Goal: Task Accomplishment & Management: Manage account settings

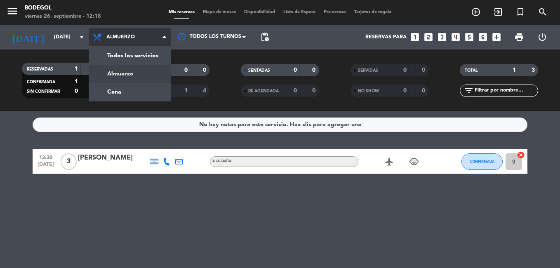
click at [121, 87] on div "menu Bodegol [DATE] 26. septiembre - 12:18 Mis reservas Mapa de mesas Disponibi…" at bounding box center [280, 55] width 560 height 111
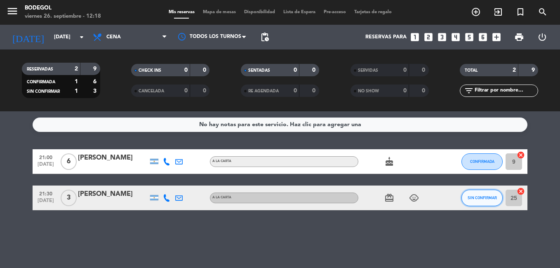
click at [484, 200] on span "SIN CONFIRMAR" at bounding box center [482, 197] width 29 height 5
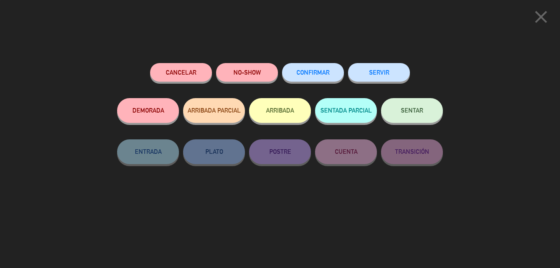
click at [312, 80] on button "CONFIRMAR" at bounding box center [313, 72] width 62 height 19
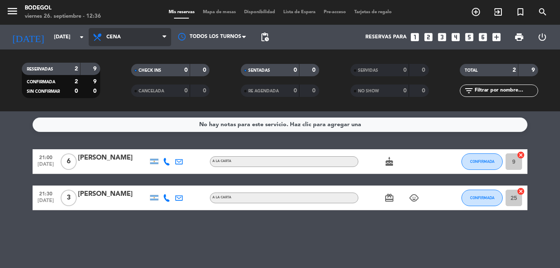
click at [107, 39] on span "Cena" at bounding box center [113, 37] width 14 height 6
click at [126, 74] on div "menu Bodegol [DATE] 26. septiembre - 12:36 Mis reservas Mapa de mesas Disponibi…" at bounding box center [280, 55] width 560 height 111
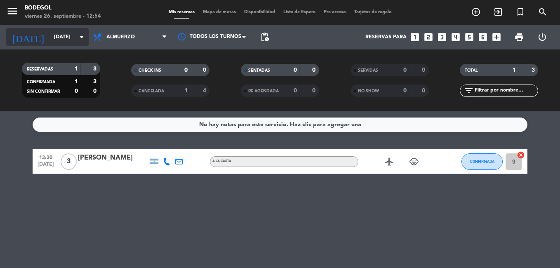
click at [78, 41] on icon "arrow_drop_down" at bounding box center [82, 37] width 10 height 10
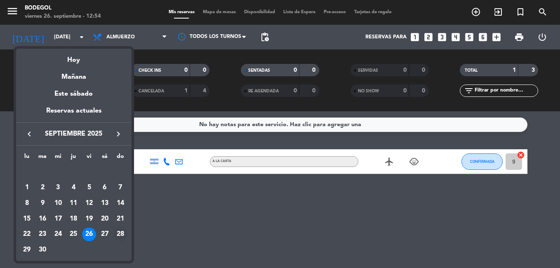
click at [120, 235] on div "28" at bounding box center [120, 235] width 14 height 14
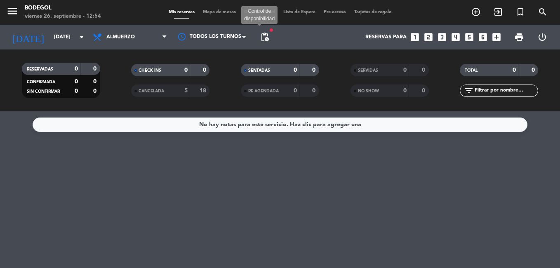
click at [269, 33] on span "pending_actions" at bounding box center [265, 37] width 10 height 10
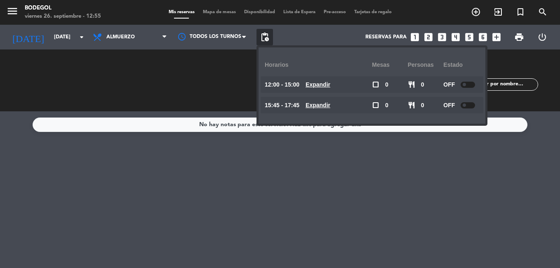
click at [134, 181] on div "No hay notas para este servicio. Haz clic para agregar una" at bounding box center [280, 189] width 560 height 157
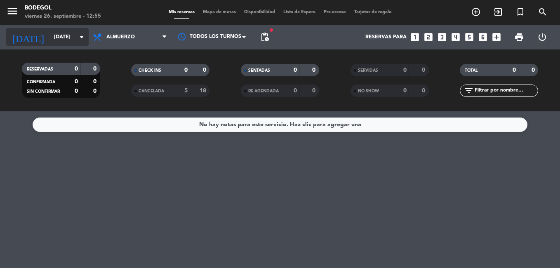
click at [82, 40] on icon "arrow_drop_down" at bounding box center [82, 37] width 10 height 10
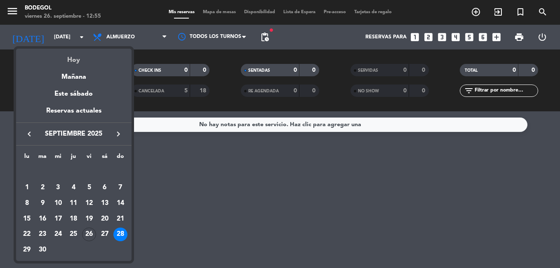
click at [83, 59] on div "Hoy" at bounding box center [73, 57] width 115 height 17
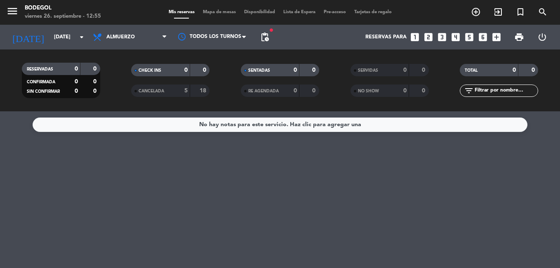
type input "[DATE]"
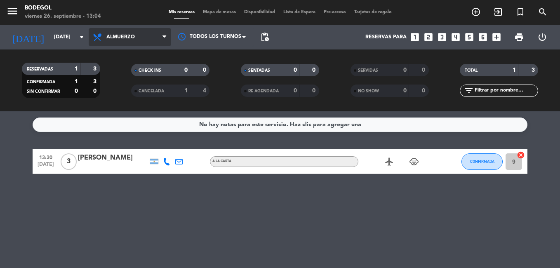
drag, startPoint x: 143, startPoint y: 38, endPoint x: 139, endPoint y: 39, distance: 5.1
click at [142, 38] on span "Almuerzo" at bounding box center [130, 37] width 82 height 18
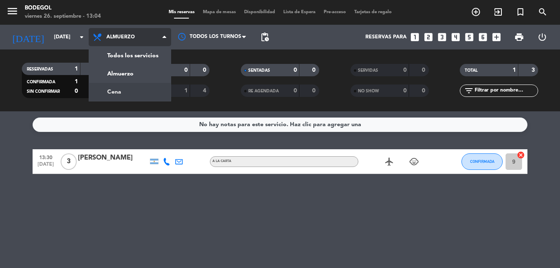
click at [123, 94] on div "menu Bodegol [DATE] 26. septiembre - 13:04 Mis reservas Mapa de mesas Disponibi…" at bounding box center [280, 55] width 560 height 111
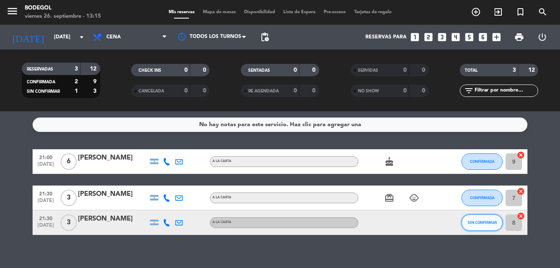
click at [490, 231] on button "SIN CONFIRMAR" at bounding box center [481, 222] width 41 height 16
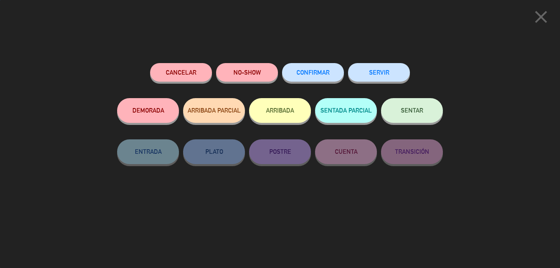
click at [317, 73] on span "CONFIRMAR" at bounding box center [312, 72] width 33 height 7
